Goal: Task Accomplishment & Management: Use online tool/utility

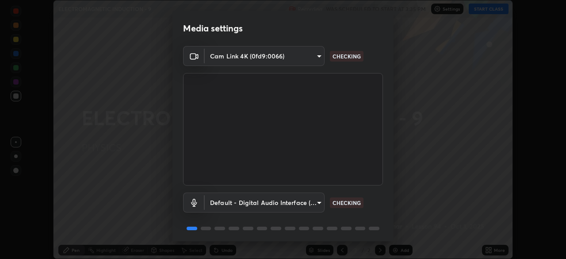
scroll to position [31, 0]
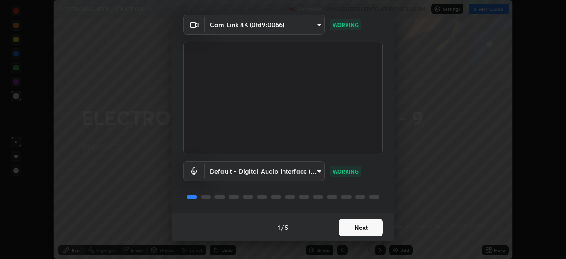
click at [350, 228] on button "Next" at bounding box center [361, 227] width 44 height 18
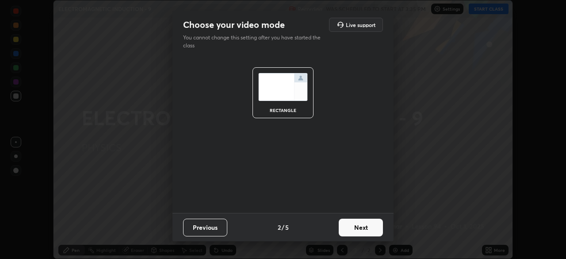
scroll to position [0, 0]
click at [366, 225] on button "Next" at bounding box center [361, 227] width 44 height 18
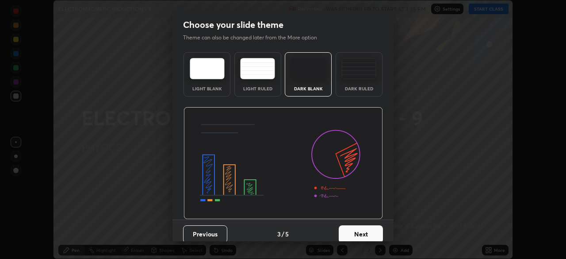
scroll to position [7, 0]
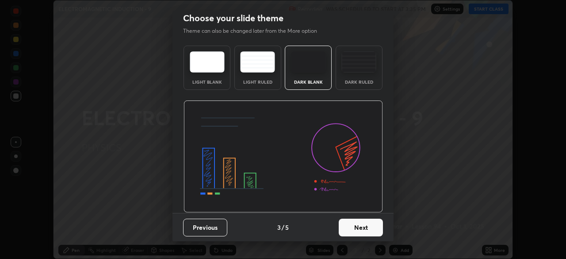
click at [364, 226] on button "Next" at bounding box center [361, 227] width 44 height 18
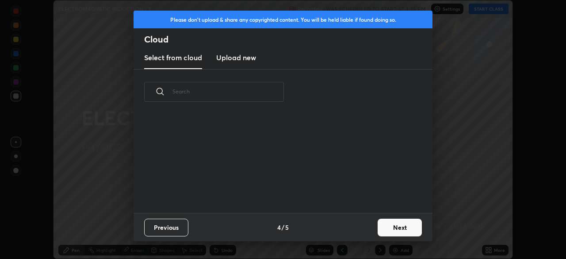
scroll to position [98, 284]
click at [251, 62] on h3 "Upload new" at bounding box center [236, 57] width 40 height 11
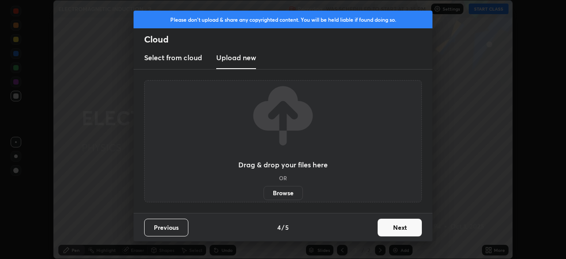
click at [283, 198] on label "Browse" at bounding box center [283, 193] width 39 height 14
click at [264, 198] on input "Browse" at bounding box center [264, 193] width 0 height 14
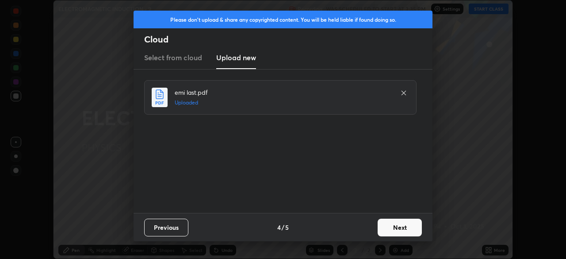
click at [393, 223] on button "Next" at bounding box center [400, 227] width 44 height 18
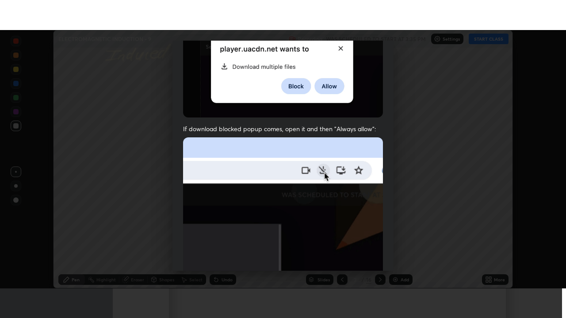
scroll to position [212, 0]
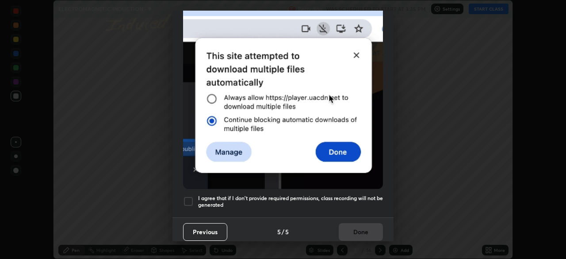
click at [338, 202] on h5 "I agree that if I don't provide required permissions, class recording will not …" at bounding box center [290, 202] width 185 height 14
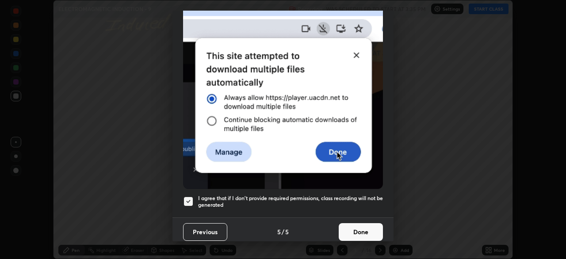
click at [352, 228] on button "Done" at bounding box center [361, 232] width 44 height 18
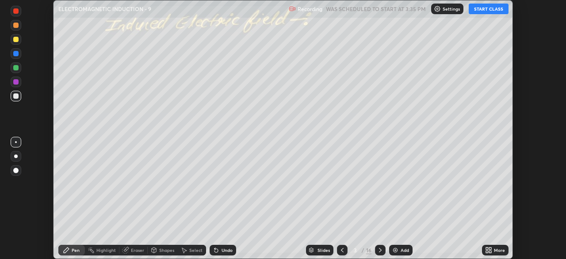
click at [487, 252] on icon at bounding box center [487, 251] width 2 height 2
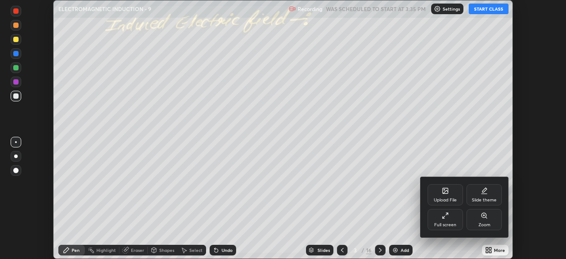
click at [449, 224] on div "Full screen" at bounding box center [445, 224] width 22 height 4
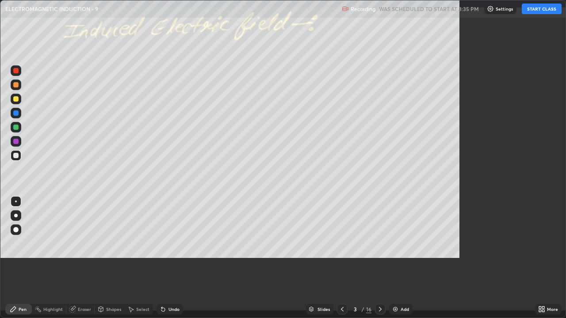
scroll to position [318, 566]
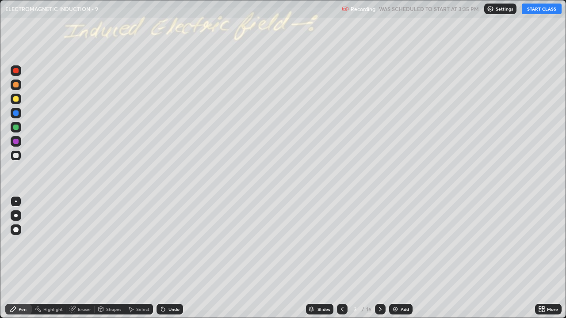
click at [534, 7] on button "START CLASS" at bounding box center [542, 9] width 40 height 11
click at [341, 258] on icon at bounding box center [342, 309] width 7 height 7
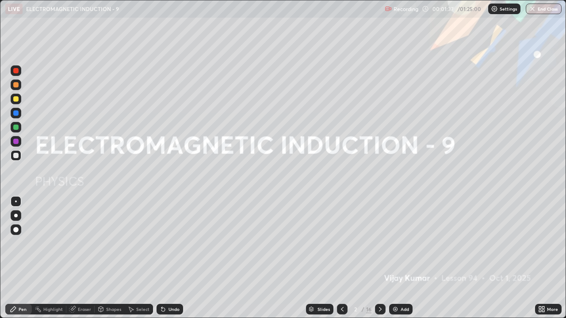
click at [397, 258] on img at bounding box center [395, 309] width 7 height 7
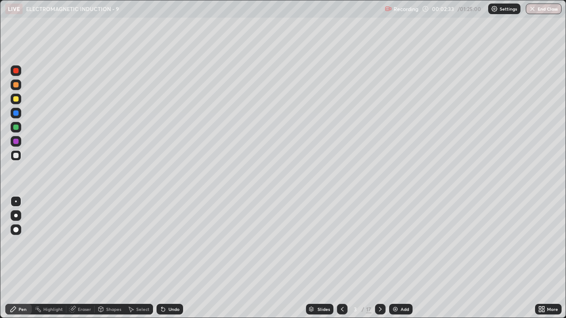
click at [24, 258] on div "Pen" at bounding box center [23, 309] width 8 height 4
click at [16, 99] on div at bounding box center [15, 98] width 5 height 5
click at [16, 215] on div at bounding box center [16, 216] width 4 height 4
click at [173, 258] on div "Undo" at bounding box center [173, 309] width 11 height 4
click at [174, 258] on div "Undo" at bounding box center [173, 309] width 11 height 4
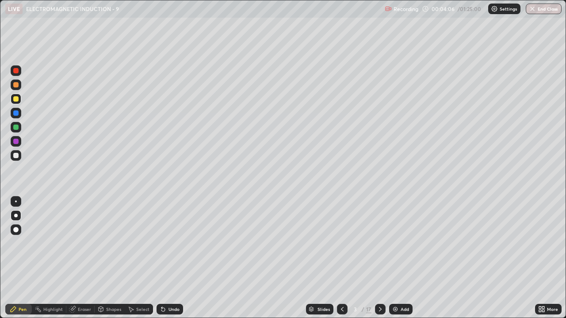
click at [172, 258] on div "Undo" at bounding box center [173, 309] width 11 height 4
click at [173, 258] on div "Undo" at bounding box center [173, 309] width 11 height 4
click at [379, 258] on icon at bounding box center [380, 309] width 7 height 7
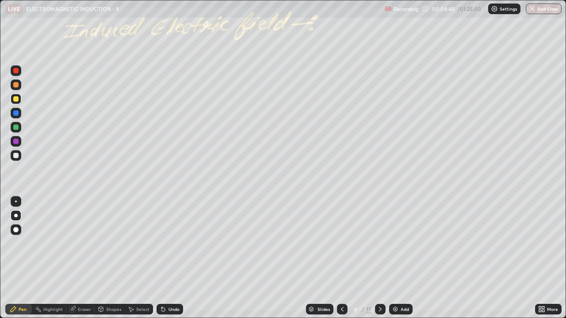
click at [18, 101] on div at bounding box center [16, 99] width 11 height 11
click at [19, 128] on div at bounding box center [16, 127] width 11 height 11
click at [19, 157] on div at bounding box center [16, 155] width 11 height 11
click at [119, 258] on div "Shapes" at bounding box center [113, 309] width 15 height 4
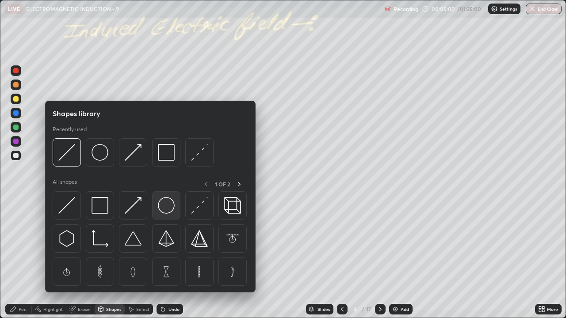
click at [169, 208] on img at bounding box center [166, 205] width 17 height 17
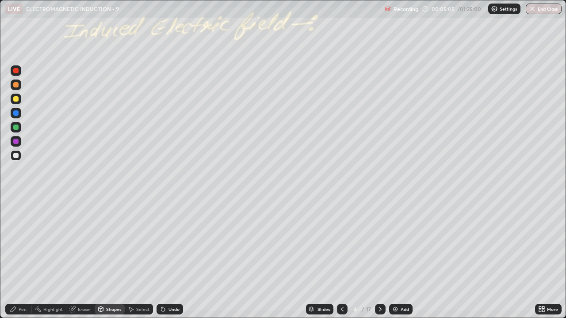
click at [141, 258] on div "Select" at bounding box center [142, 309] width 13 height 4
click at [169, 258] on div "Undo" at bounding box center [173, 309] width 11 height 4
click at [142, 258] on div "Select" at bounding box center [142, 309] width 13 height 4
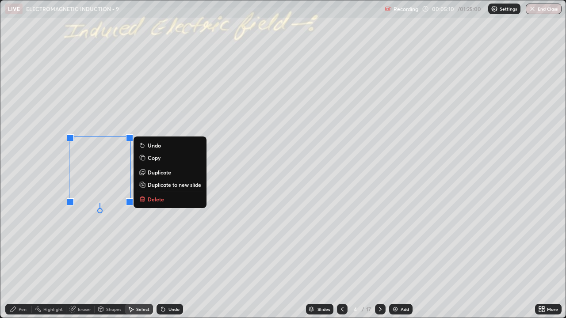
click at [27, 258] on div "Pen" at bounding box center [18, 309] width 27 height 11
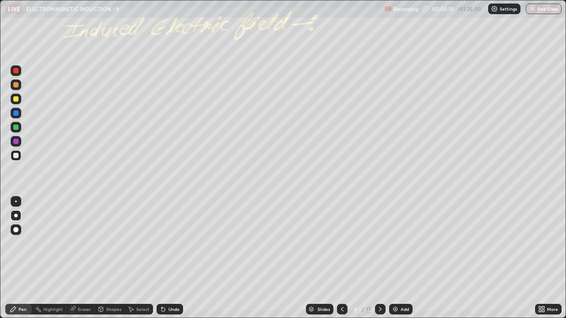
click at [24, 258] on div "Pen" at bounding box center [23, 309] width 8 height 4
click at [16, 128] on div at bounding box center [15, 127] width 5 height 5
click at [17, 155] on div at bounding box center [15, 155] width 5 height 5
click at [115, 258] on div "Shapes" at bounding box center [113, 309] width 15 height 4
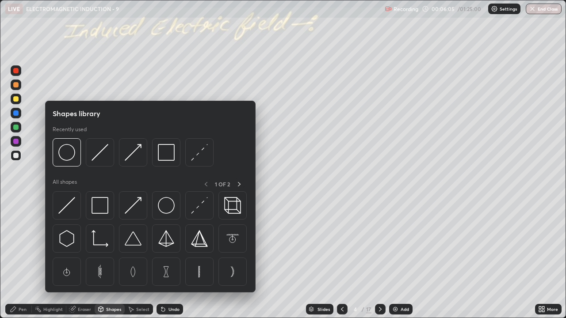
click at [204, 258] on div "Slides 4 / 17 Add" at bounding box center [359, 310] width 352 height 18
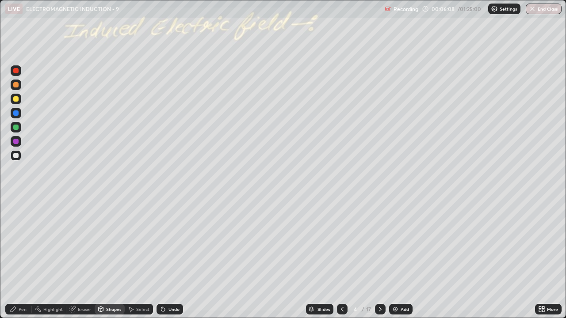
click at [106, 258] on div "Shapes" at bounding box center [113, 309] width 15 height 4
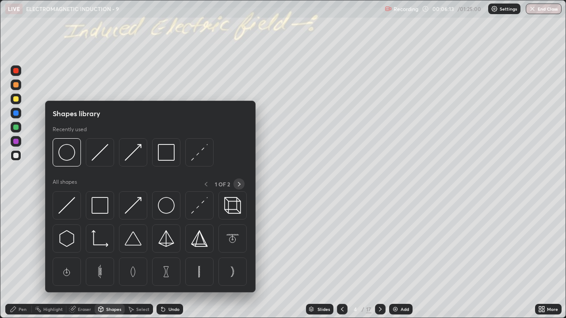
click at [239, 184] on icon at bounding box center [239, 184] width 7 height 7
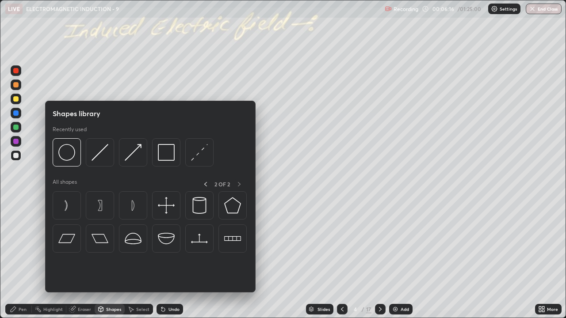
click at [238, 184] on div "2 OF 2" at bounding box center [222, 184] width 45 height 11
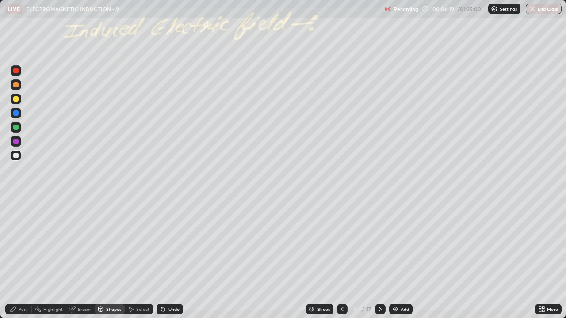
click at [15, 98] on div at bounding box center [15, 98] width 5 height 5
click at [165, 258] on icon at bounding box center [163, 309] width 7 height 7
click at [165, 258] on div "Undo" at bounding box center [170, 309] width 27 height 11
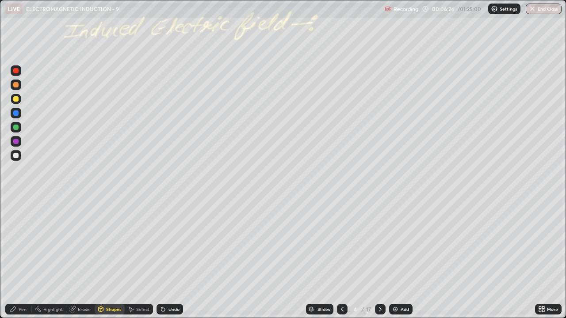
click at [166, 258] on div "Undo" at bounding box center [170, 309] width 27 height 11
click at [169, 258] on div "Undo" at bounding box center [173, 309] width 11 height 4
click at [172, 258] on div "Undo" at bounding box center [173, 309] width 11 height 4
click at [25, 258] on div "Pen" at bounding box center [23, 309] width 8 height 4
click at [17, 101] on div at bounding box center [15, 98] width 5 height 5
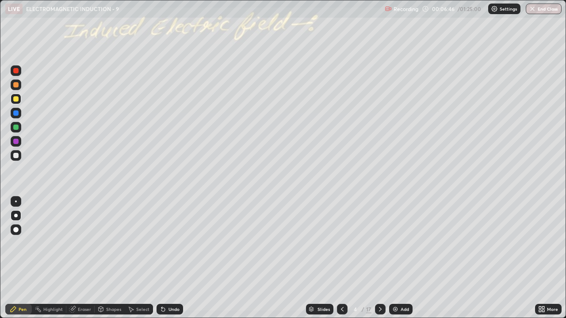
click at [165, 258] on icon at bounding box center [163, 309] width 7 height 7
click at [17, 128] on div at bounding box center [15, 127] width 5 height 5
click at [16, 100] on div at bounding box center [15, 98] width 5 height 5
click at [17, 160] on div at bounding box center [16, 155] width 11 height 11
click at [174, 258] on div "Undo" at bounding box center [173, 309] width 11 height 4
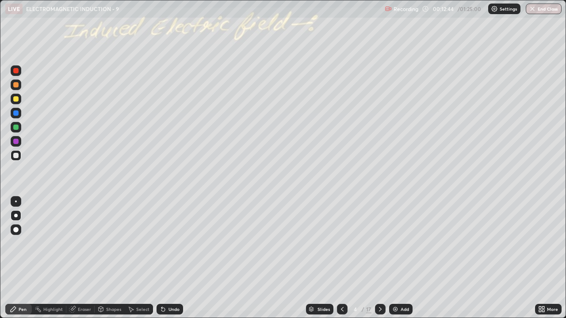
click at [398, 258] on div "Add" at bounding box center [400, 309] width 23 height 11
click at [174, 258] on div "Undo" at bounding box center [173, 309] width 11 height 4
click at [174, 258] on div "Undo" at bounding box center [170, 309] width 27 height 11
click at [15, 127] on div at bounding box center [15, 127] width 5 height 5
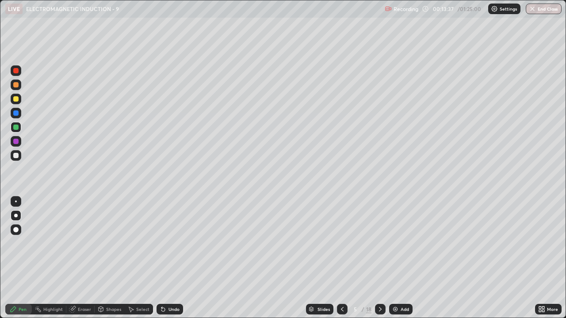
click at [169, 258] on div "Undo" at bounding box center [173, 309] width 11 height 4
click at [18, 157] on div at bounding box center [15, 155] width 5 height 5
click at [176, 258] on div "Undo" at bounding box center [173, 309] width 11 height 4
click at [16, 128] on div at bounding box center [15, 127] width 5 height 5
click at [16, 100] on div at bounding box center [15, 98] width 5 height 5
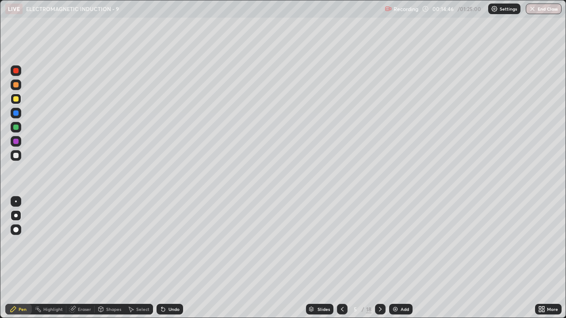
click at [17, 84] on div at bounding box center [15, 84] width 5 height 5
click at [17, 125] on div at bounding box center [15, 127] width 5 height 5
click at [17, 143] on div at bounding box center [15, 141] width 5 height 5
click at [170, 258] on div "Undo" at bounding box center [170, 309] width 27 height 11
click at [172, 258] on div "Undo" at bounding box center [173, 309] width 11 height 4
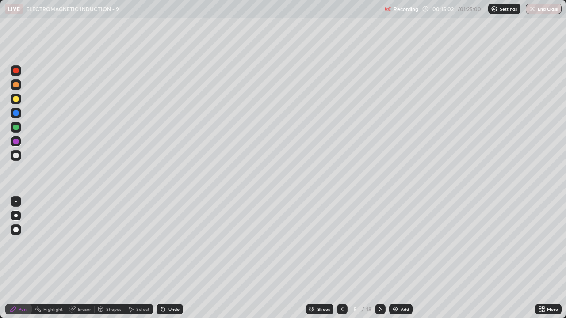
click at [19, 126] on div at bounding box center [16, 127] width 11 height 11
click at [19, 141] on div at bounding box center [16, 141] width 11 height 11
click at [17, 156] on div at bounding box center [15, 155] width 5 height 5
click at [172, 258] on div "Undo" at bounding box center [173, 309] width 11 height 4
click at [19, 69] on div at bounding box center [16, 70] width 11 height 11
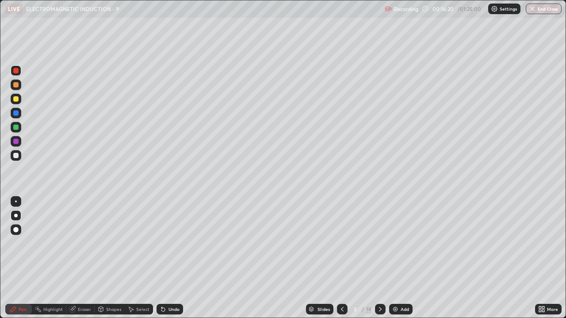
click at [17, 157] on div at bounding box center [15, 155] width 5 height 5
click at [167, 258] on div "Undo" at bounding box center [170, 309] width 27 height 11
click at [168, 258] on div "Undo" at bounding box center [170, 309] width 27 height 11
click at [341, 258] on icon at bounding box center [342, 309] width 7 height 7
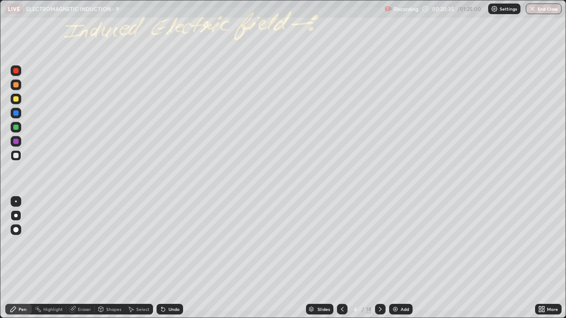
click at [378, 258] on icon at bounding box center [380, 309] width 7 height 7
click at [399, 258] on div "Add" at bounding box center [400, 309] width 23 height 11
click at [15, 98] on div at bounding box center [15, 98] width 5 height 5
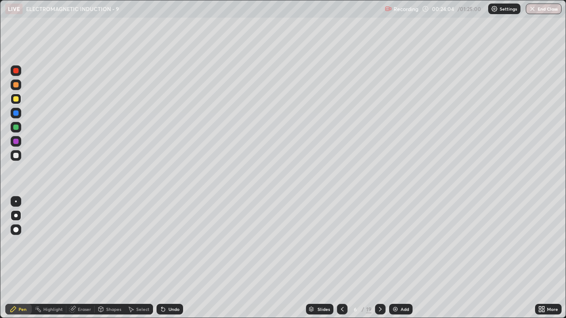
click at [12, 155] on div at bounding box center [16, 155] width 11 height 11
click at [17, 127] on div at bounding box center [15, 127] width 5 height 5
click at [17, 155] on div at bounding box center [15, 155] width 5 height 5
click at [342, 258] on icon at bounding box center [342, 309] width 3 height 4
click at [346, 258] on div at bounding box center [342, 309] width 11 height 11
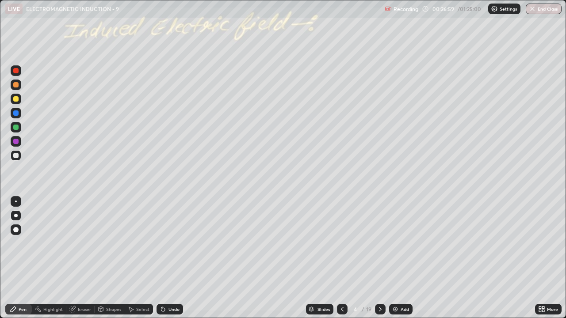
click at [378, 258] on div at bounding box center [380, 309] width 11 height 11
click at [383, 258] on div at bounding box center [380, 309] width 11 height 11
click at [17, 130] on div at bounding box center [15, 127] width 5 height 5
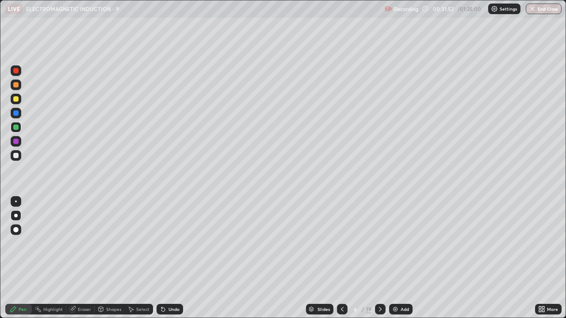
click at [401, 258] on div "Add" at bounding box center [405, 309] width 8 height 4
click at [16, 99] on div at bounding box center [15, 98] width 5 height 5
click at [18, 128] on div at bounding box center [15, 127] width 5 height 5
click at [17, 156] on div at bounding box center [15, 155] width 5 height 5
click at [19, 71] on div at bounding box center [16, 70] width 11 height 11
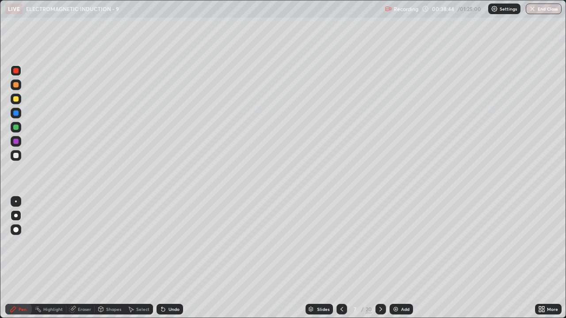
click at [405, 258] on div "Add" at bounding box center [405, 309] width 8 height 4
click at [18, 99] on div at bounding box center [15, 98] width 5 height 5
click at [17, 128] on div at bounding box center [15, 127] width 5 height 5
click at [17, 99] on div at bounding box center [15, 98] width 5 height 5
click at [13, 157] on div at bounding box center [16, 155] width 11 height 11
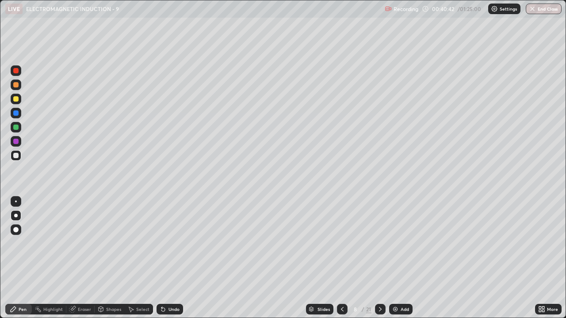
click at [15, 100] on div at bounding box center [15, 98] width 5 height 5
click at [16, 156] on div at bounding box center [15, 155] width 5 height 5
click at [342, 258] on icon at bounding box center [342, 309] width 7 height 7
click at [378, 258] on icon at bounding box center [380, 309] width 7 height 7
click at [401, 258] on div "Add" at bounding box center [405, 309] width 8 height 4
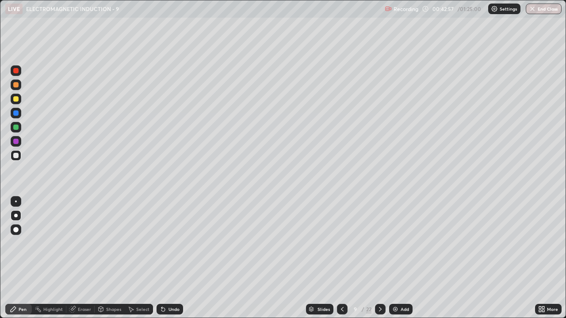
click at [17, 103] on div at bounding box center [16, 99] width 11 height 11
click at [170, 258] on div "Undo" at bounding box center [173, 309] width 11 height 4
click at [17, 159] on div at bounding box center [16, 155] width 11 height 11
click at [341, 258] on div at bounding box center [342, 309] width 11 height 11
click at [170, 258] on div "Undo" at bounding box center [173, 309] width 11 height 4
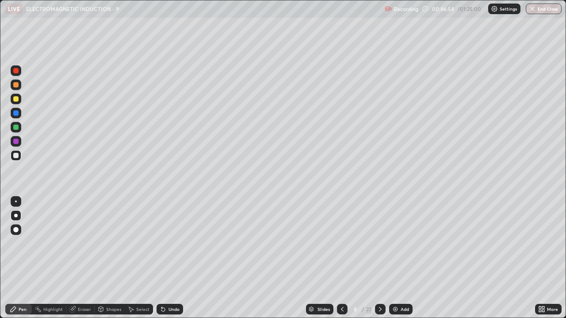
click at [171, 258] on div "Undo" at bounding box center [170, 309] width 27 height 11
click at [170, 258] on div "Undo" at bounding box center [173, 309] width 11 height 4
click at [169, 258] on div "Undo" at bounding box center [173, 309] width 11 height 4
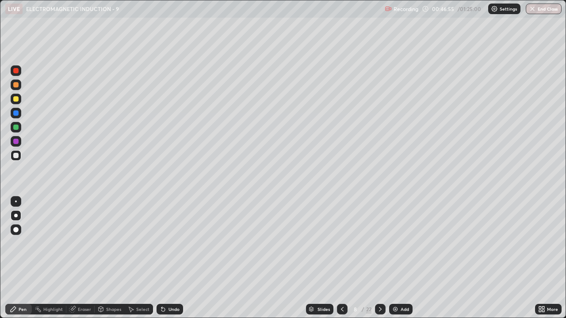
click at [169, 258] on div "Undo" at bounding box center [173, 309] width 11 height 4
click at [170, 258] on div "Undo" at bounding box center [173, 309] width 11 height 4
click at [169, 258] on div "Undo" at bounding box center [173, 309] width 11 height 4
click at [170, 258] on div "Undo" at bounding box center [173, 309] width 11 height 4
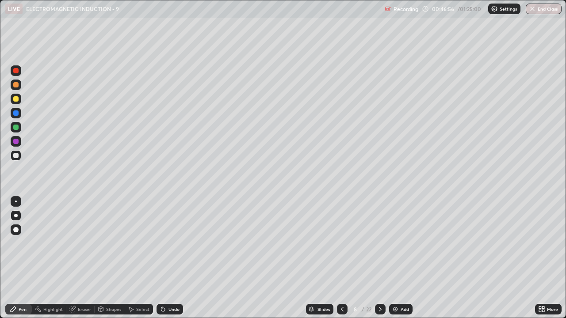
click at [170, 258] on div "Undo" at bounding box center [173, 309] width 11 height 4
click at [171, 258] on div "Undo" at bounding box center [173, 309] width 11 height 4
click at [341, 258] on icon at bounding box center [342, 309] width 7 height 7
click at [379, 258] on icon at bounding box center [380, 309] width 7 height 7
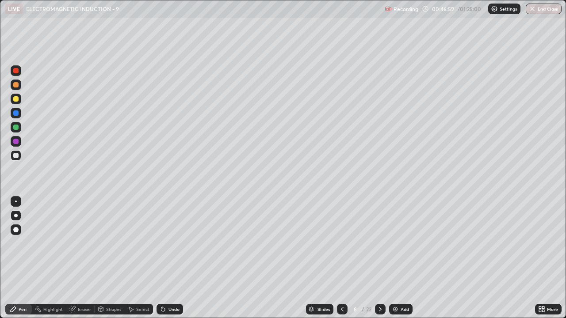
click at [380, 258] on icon at bounding box center [380, 309] width 7 height 7
click at [399, 258] on div "Add" at bounding box center [400, 309] width 23 height 11
click at [380, 258] on icon at bounding box center [380, 309] width 3 height 4
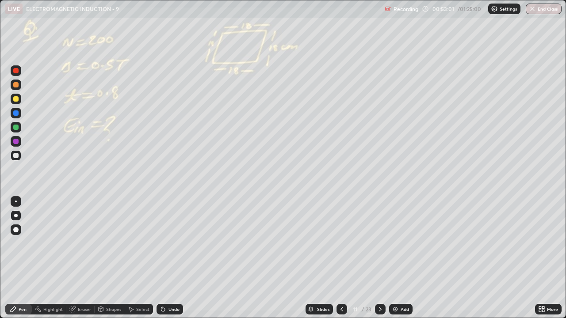
click at [170, 258] on div "Undo" at bounding box center [173, 309] width 11 height 4
click at [169, 258] on div "Undo" at bounding box center [173, 309] width 11 height 4
click at [168, 258] on div "Undo" at bounding box center [170, 309] width 27 height 11
click at [169, 258] on div "Undo" at bounding box center [170, 309] width 27 height 11
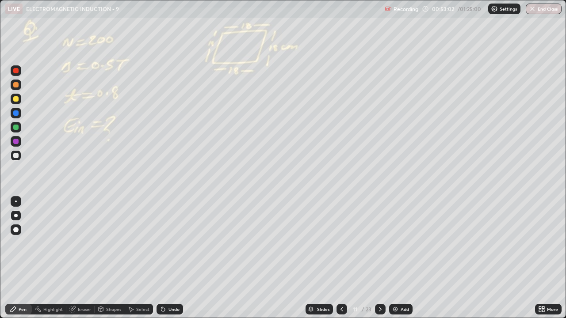
click at [168, 258] on div "Undo" at bounding box center [170, 309] width 27 height 11
click at [169, 258] on div "Undo" at bounding box center [170, 309] width 27 height 11
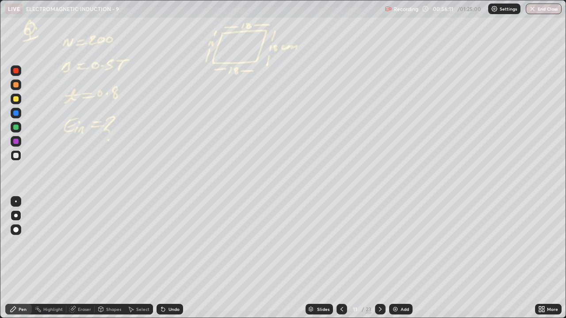
click at [379, 258] on icon at bounding box center [380, 309] width 7 height 7
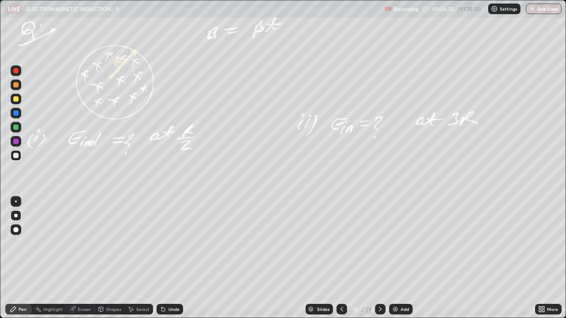
click at [16, 98] on div at bounding box center [15, 98] width 5 height 5
click at [164, 258] on div "Undo" at bounding box center [170, 309] width 27 height 11
click at [19, 127] on div at bounding box center [16, 127] width 11 height 11
click at [171, 258] on div "Undo" at bounding box center [173, 309] width 11 height 4
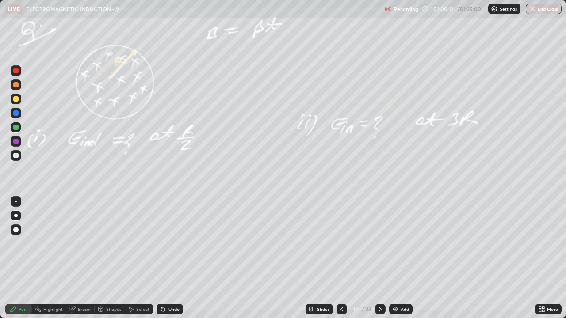
click at [90, 258] on div "Eraser" at bounding box center [84, 309] width 13 height 4
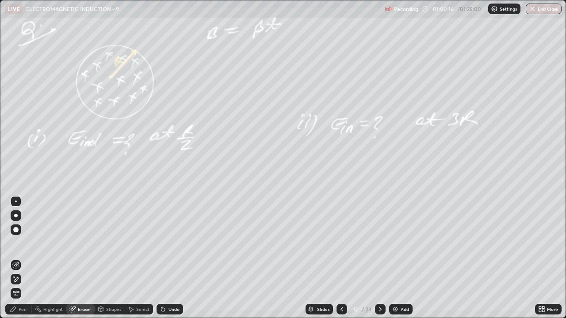
click at [27, 258] on div "Pen" at bounding box center [18, 309] width 27 height 11
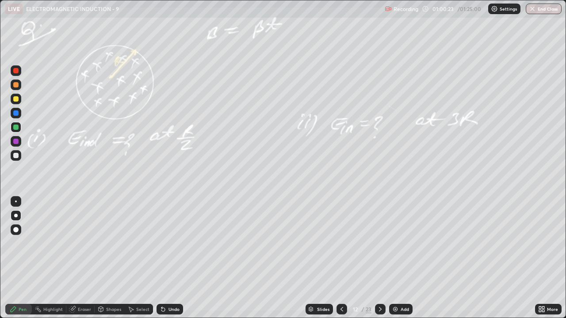
click at [19, 99] on div at bounding box center [16, 99] width 11 height 11
click at [15, 157] on div at bounding box center [15, 155] width 5 height 5
click at [113, 258] on div "Shapes" at bounding box center [113, 309] width 15 height 4
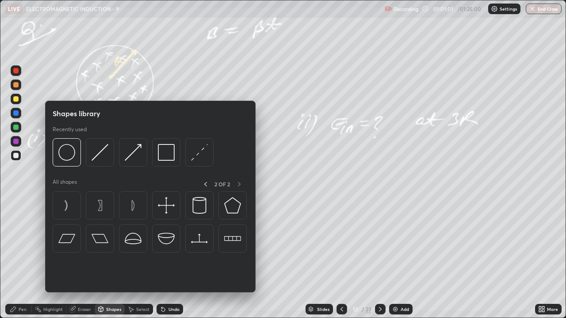
click at [84, 258] on div "Eraser" at bounding box center [84, 309] width 13 height 4
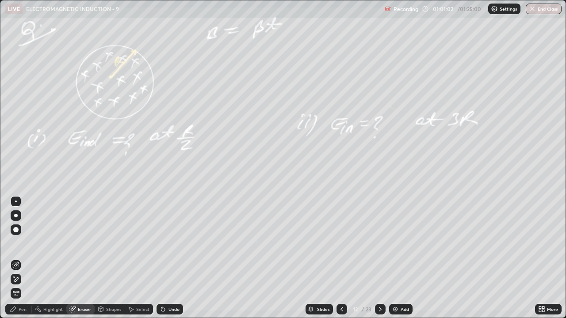
click at [57, 258] on div "Highlight" at bounding box center [52, 309] width 19 height 4
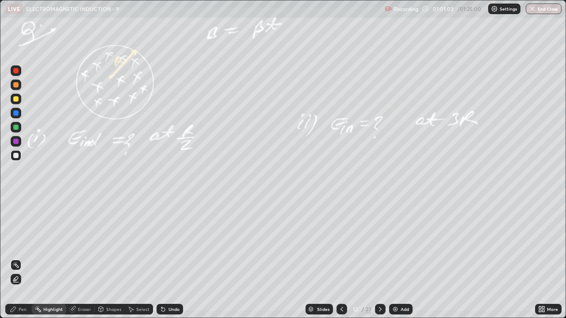
click at [22, 258] on div "Pen" at bounding box center [23, 309] width 8 height 4
click at [16, 99] on div at bounding box center [15, 98] width 5 height 5
click at [17, 129] on div at bounding box center [15, 127] width 5 height 5
click at [20, 99] on div at bounding box center [16, 99] width 11 height 11
click at [14, 157] on div at bounding box center [15, 155] width 5 height 5
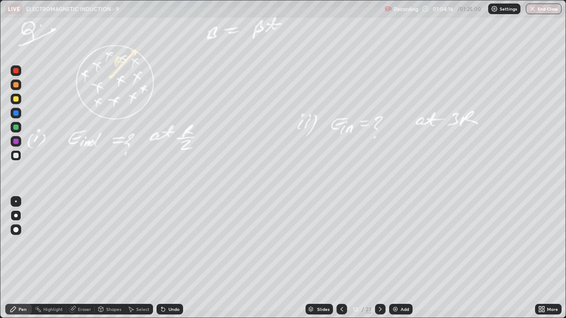
click at [168, 258] on div "Undo" at bounding box center [173, 309] width 11 height 4
click at [169, 258] on div "Undo" at bounding box center [173, 309] width 11 height 4
click at [168, 258] on div "Undo" at bounding box center [173, 309] width 11 height 4
click at [168, 258] on div "Undo" at bounding box center [170, 309] width 27 height 11
click at [379, 258] on icon at bounding box center [380, 309] width 7 height 7
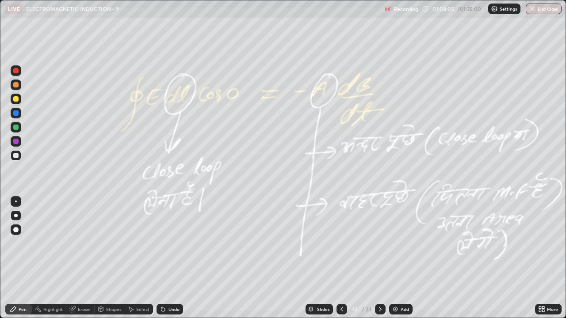
click at [379, 258] on icon at bounding box center [380, 309] width 7 height 7
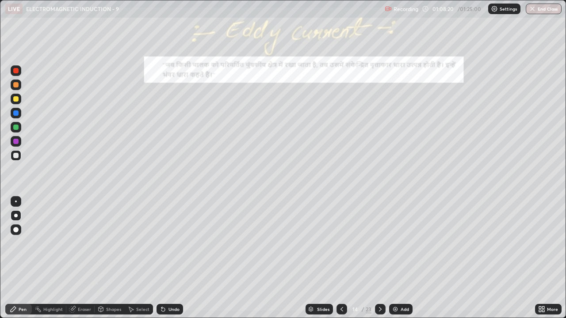
click at [380, 258] on icon at bounding box center [380, 309] width 7 height 7
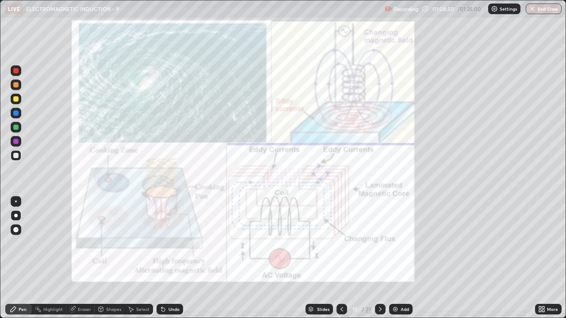
click at [341, 258] on icon at bounding box center [341, 309] width 7 height 7
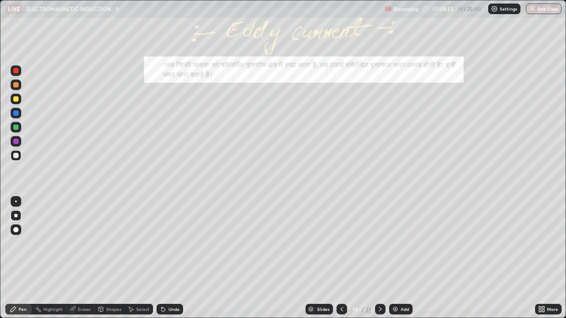
click at [17, 99] on div at bounding box center [15, 98] width 5 height 5
click at [16, 155] on div at bounding box center [15, 155] width 5 height 5
click at [16, 99] on div at bounding box center [15, 98] width 5 height 5
click at [18, 156] on div at bounding box center [15, 155] width 5 height 5
click at [171, 258] on div "Undo" at bounding box center [173, 309] width 11 height 4
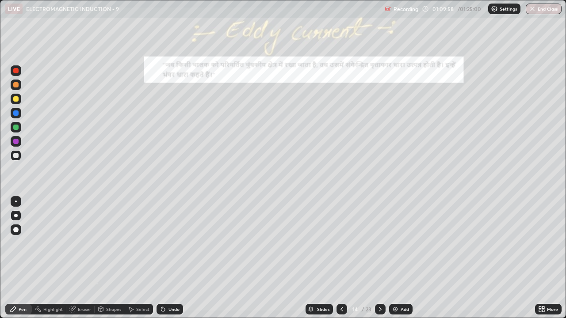
click at [108, 258] on div "Shapes" at bounding box center [113, 309] width 15 height 4
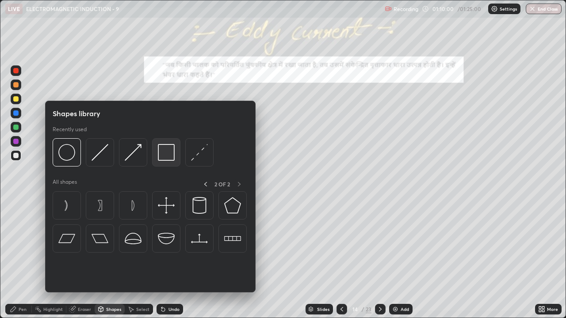
click at [174, 155] on img at bounding box center [166, 152] width 17 height 17
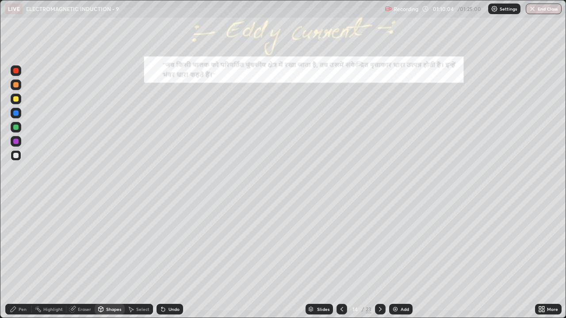
click at [147, 258] on div "Select" at bounding box center [142, 309] width 13 height 4
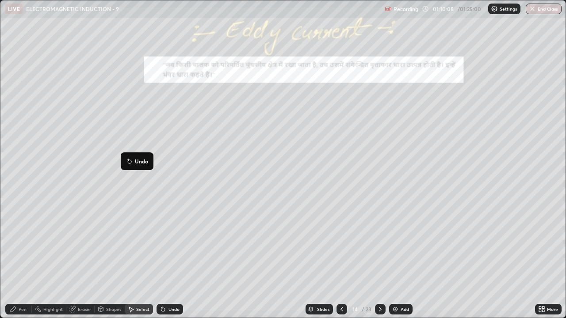
click at [27, 258] on div "Pen" at bounding box center [18, 309] width 27 height 11
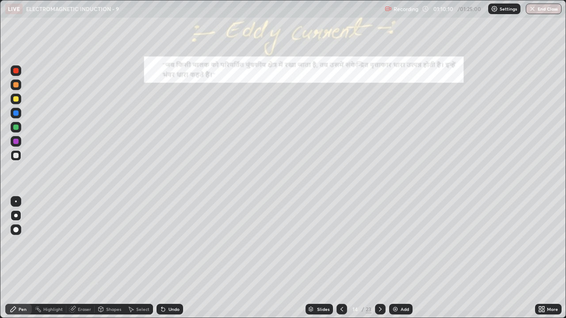
click at [114, 258] on div "Shapes" at bounding box center [113, 309] width 15 height 4
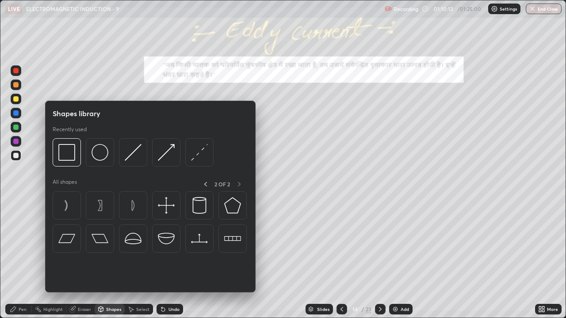
click at [115, 258] on div "Shapes" at bounding box center [113, 309] width 15 height 4
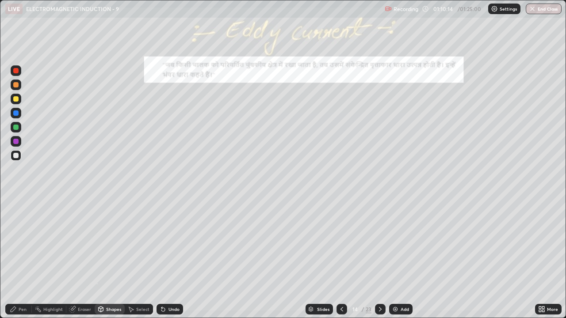
click at [61, 258] on div "Highlight" at bounding box center [49, 309] width 34 height 11
click at [18, 258] on icon at bounding box center [15, 279] width 7 height 7
click at [17, 127] on div at bounding box center [15, 127] width 5 height 5
click at [163, 258] on icon at bounding box center [163, 309] width 7 height 7
click at [25, 258] on div "Pen" at bounding box center [23, 309] width 8 height 4
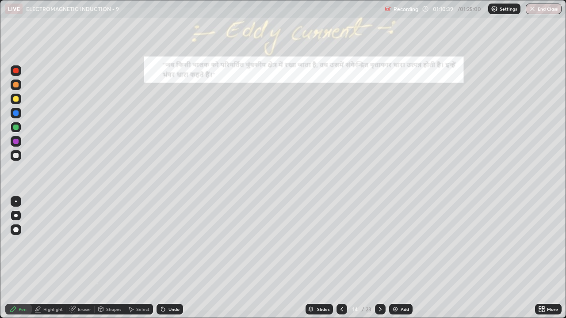
click at [16, 98] on div at bounding box center [15, 98] width 5 height 5
click at [16, 85] on div at bounding box center [15, 84] width 5 height 5
click at [21, 69] on div at bounding box center [16, 70] width 11 height 11
click at [15, 157] on div at bounding box center [15, 155] width 5 height 5
click at [17, 126] on div at bounding box center [15, 127] width 5 height 5
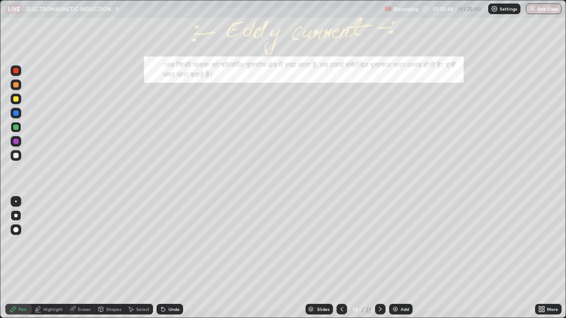
click at [16, 99] on div at bounding box center [15, 98] width 5 height 5
click at [18, 72] on div at bounding box center [15, 70] width 5 height 5
click at [174, 258] on div "Undo" at bounding box center [173, 309] width 11 height 4
click at [18, 156] on div at bounding box center [15, 155] width 5 height 5
click at [379, 258] on icon at bounding box center [380, 309] width 7 height 7
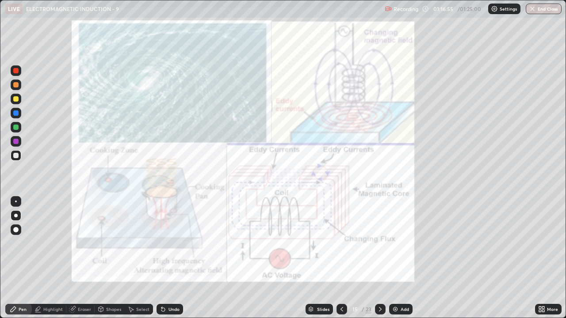
click at [24, 258] on div "Pen" at bounding box center [18, 309] width 27 height 11
click at [22, 258] on div "Pen" at bounding box center [23, 309] width 8 height 4
click at [15, 128] on div at bounding box center [15, 127] width 5 height 5
click at [169, 258] on div "Undo" at bounding box center [173, 309] width 11 height 4
click at [173, 258] on div "Undo" at bounding box center [173, 309] width 11 height 4
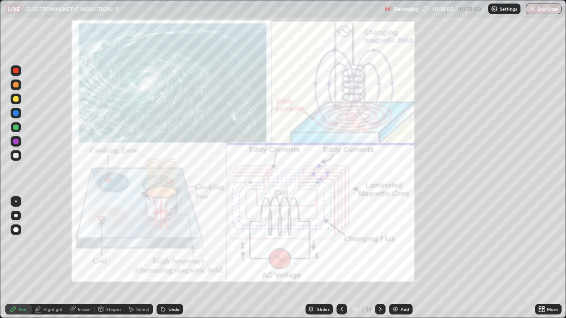
click at [175, 258] on div "Undo" at bounding box center [173, 309] width 11 height 4
click at [397, 258] on img at bounding box center [395, 309] width 7 height 7
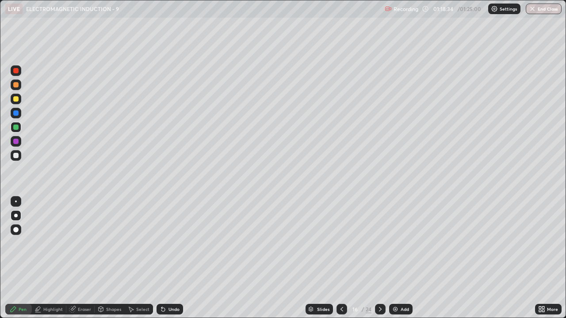
click at [17, 100] on div at bounding box center [15, 98] width 5 height 5
click at [19, 156] on div at bounding box center [16, 155] width 11 height 11
click at [16, 99] on div at bounding box center [15, 98] width 5 height 5
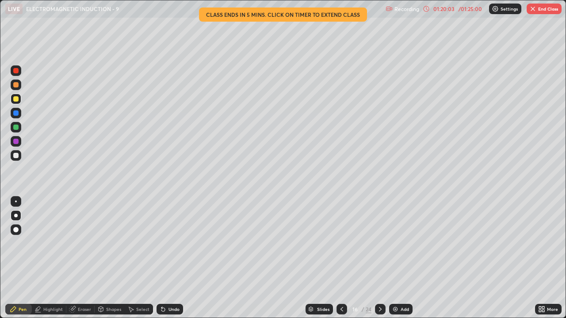
click at [51, 258] on div "Highlight" at bounding box center [52, 309] width 19 height 4
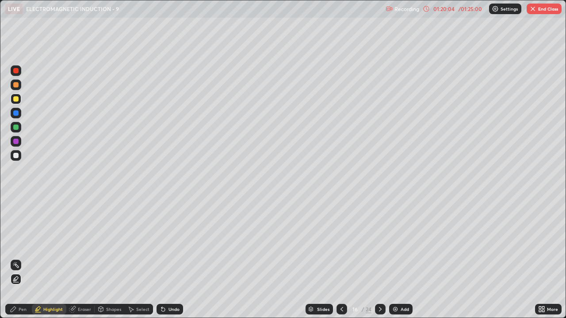
click at [18, 98] on div at bounding box center [15, 98] width 5 height 5
click at [18, 258] on icon at bounding box center [15, 279] width 7 height 7
click at [16, 258] on icon at bounding box center [13, 309] width 7 height 7
click at [15, 99] on div at bounding box center [15, 98] width 5 height 5
click at [18, 71] on div at bounding box center [15, 70] width 5 height 5
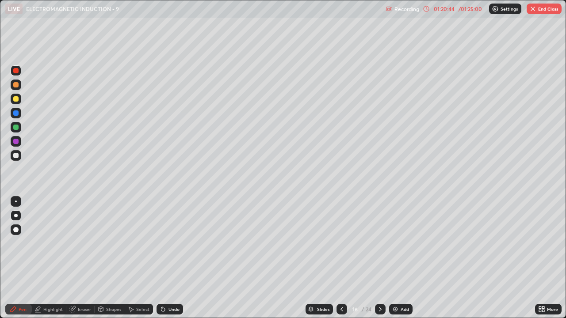
click at [17, 157] on div at bounding box center [15, 155] width 5 height 5
click at [18, 70] on div at bounding box center [15, 70] width 5 height 5
click at [165, 258] on div "Undo" at bounding box center [170, 309] width 27 height 11
click at [17, 160] on div at bounding box center [16, 155] width 11 height 11
click at [175, 258] on div "Undo" at bounding box center [173, 309] width 11 height 4
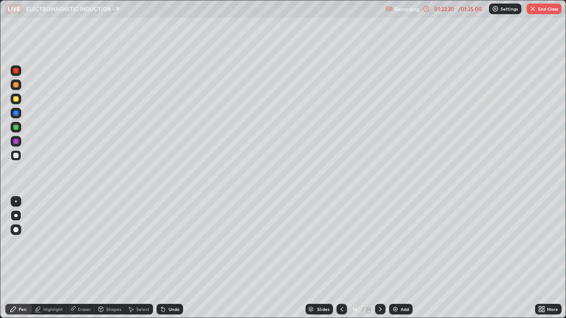
click at [175, 258] on div "Undo" at bounding box center [173, 309] width 11 height 4
click at [177, 258] on div "Undo" at bounding box center [173, 309] width 11 height 4
click at [180, 258] on div "Undo" at bounding box center [170, 309] width 27 height 11
click at [182, 258] on div "Undo" at bounding box center [170, 309] width 27 height 11
click at [18, 73] on div at bounding box center [15, 70] width 5 height 5
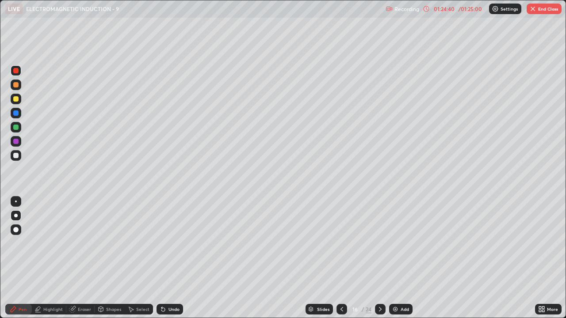
click at [405, 258] on div "Add" at bounding box center [405, 309] width 8 height 4
click at [16, 157] on div at bounding box center [15, 155] width 5 height 5
click at [18, 117] on div at bounding box center [16, 113] width 11 height 11
click at [18, 131] on div at bounding box center [16, 127] width 11 height 11
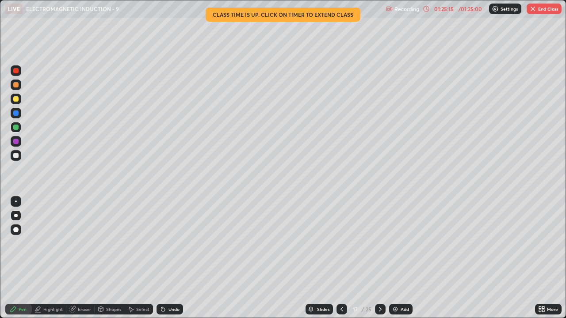
click at [172, 258] on div "Undo" at bounding box center [173, 309] width 11 height 4
click at [173, 258] on div "Undo" at bounding box center [173, 309] width 11 height 4
click at [174, 258] on div "Undo" at bounding box center [173, 309] width 11 height 4
click at [341, 258] on icon at bounding box center [341, 309] width 7 height 7
click at [380, 258] on icon at bounding box center [380, 309] width 7 height 7
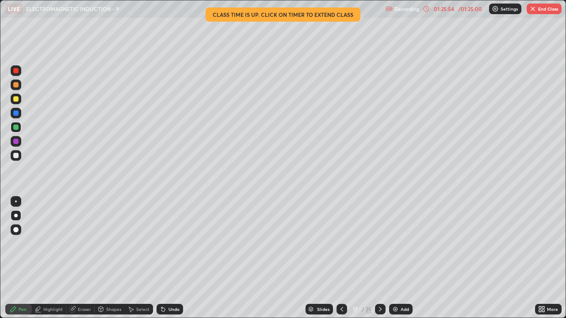
click at [341, 258] on icon at bounding box center [341, 309] width 7 height 7
click at [379, 258] on icon at bounding box center [380, 309] width 7 height 7
click at [384, 258] on div at bounding box center [380, 309] width 11 height 11
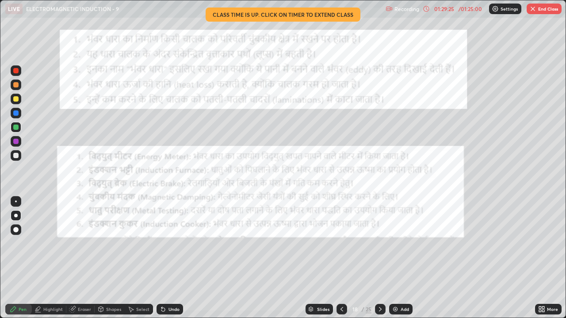
click at [18, 73] on div at bounding box center [15, 70] width 5 height 5
click at [383, 258] on div at bounding box center [380, 309] width 11 height 11
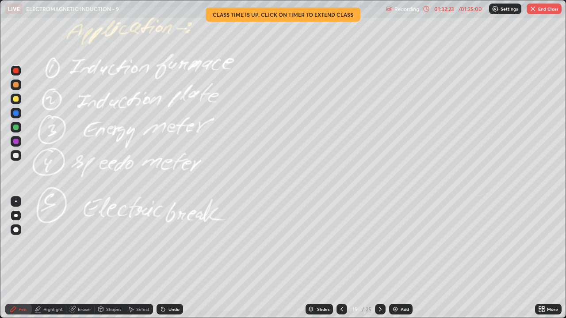
click at [379, 258] on icon at bounding box center [380, 309] width 7 height 7
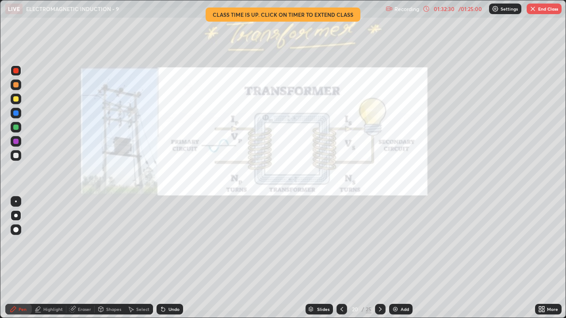
click at [342, 258] on icon at bounding box center [341, 309] width 7 height 7
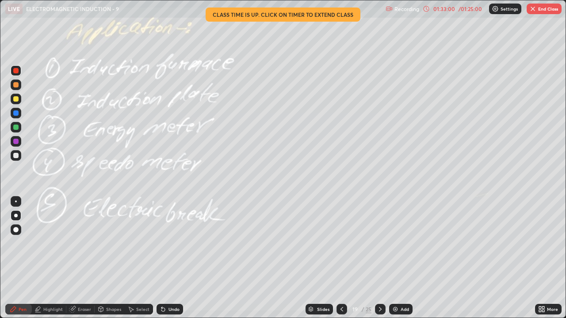
click at [542, 10] on button "End Class" at bounding box center [544, 9] width 35 height 11
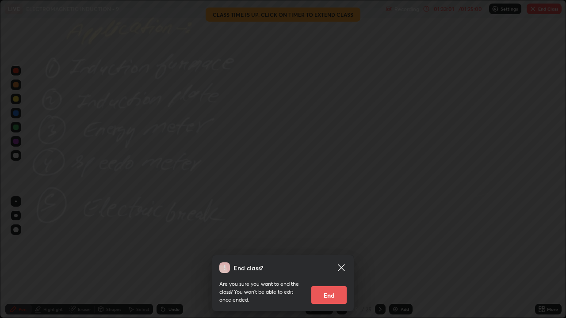
click at [338, 258] on button "End" at bounding box center [328, 296] width 35 height 18
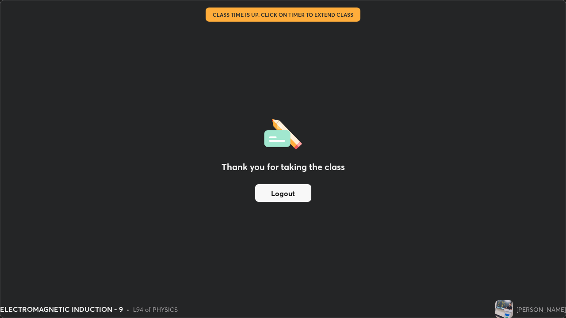
click at [290, 197] on button "Logout" at bounding box center [283, 193] width 56 height 18
